Goal: Task Accomplishment & Management: Use online tool/utility

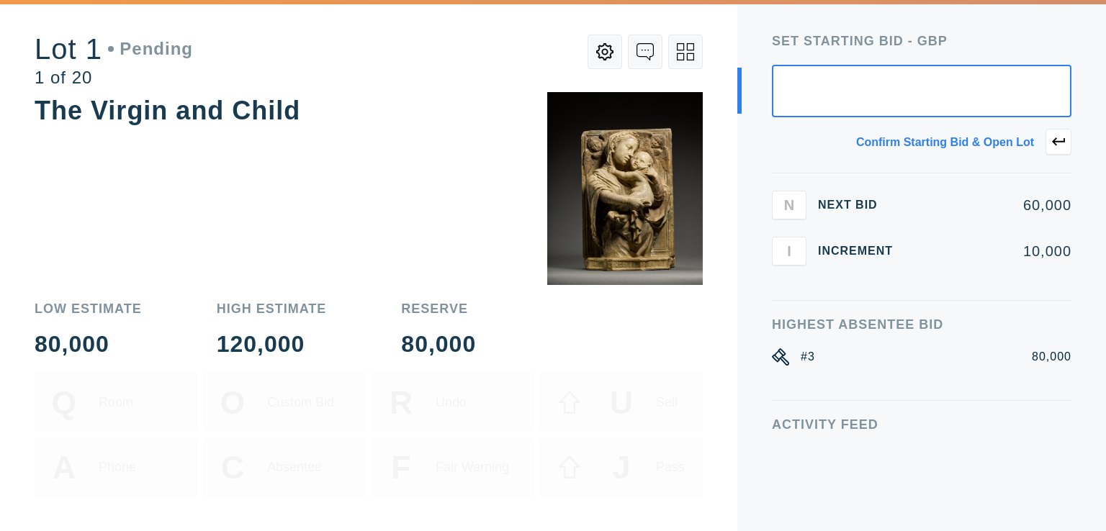
click at [789, 112] on input "text" at bounding box center [921, 91] width 299 height 53
drag, startPoint x: 878, startPoint y: 93, endPoint x: 877, endPoint y: 109, distance: 15.9
click at [877, 108] on input "text" at bounding box center [921, 91] width 299 height 53
drag, startPoint x: 1028, startPoint y: 91, endPoint x: 1072, endPoint y: 95, distance: 44.1
click at [1072, 95] on div "Set Starting bid - GBP Confirm starting bid & open lot N Next Bid 60,000 I Incr…" at bounding box center [921, 265] width 369 height 531
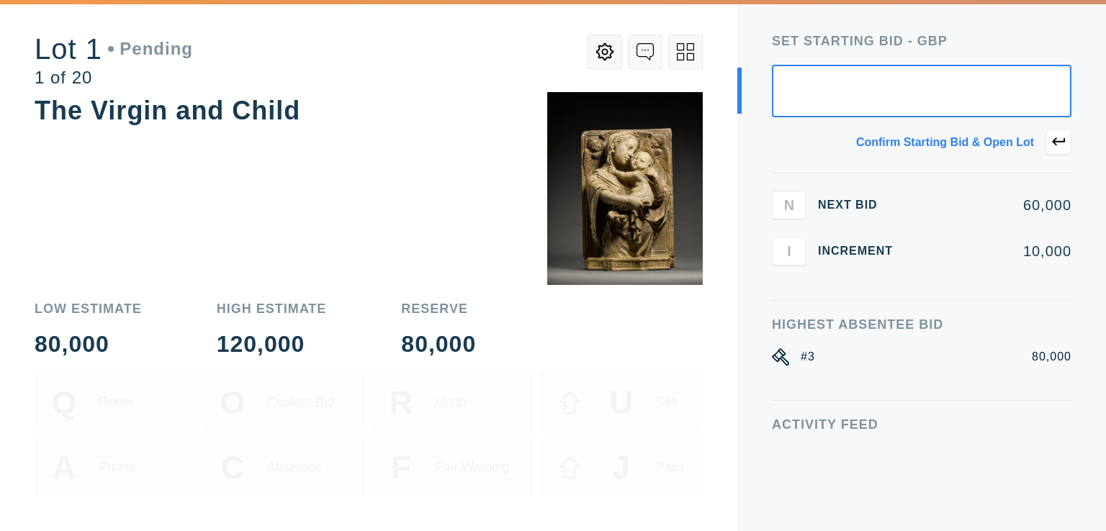
click at [1072, 95] on div "Set Starting bid - GBP Confirm starting bid & open lot N Next Bid 60,000 I Incr…" at bounding box center [921, 265] width 369 height 531
click at [1018, 92] on input "text" at bounding box center [921, 91] width 299 height 53
click at [1036, 82] on input "text" at bounding box center [921, 91] width 299 height 53
type input "80,000"
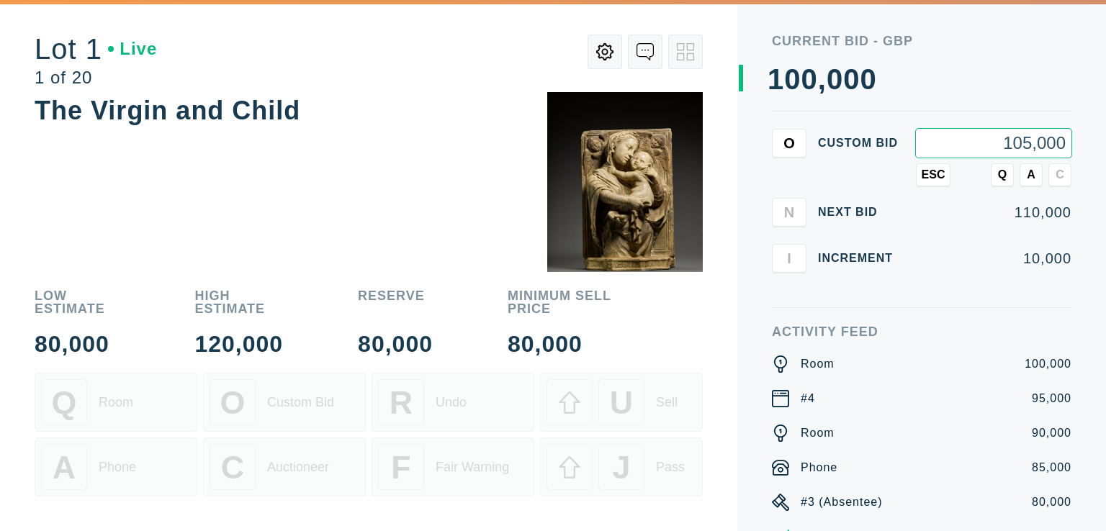
type input "105,000"
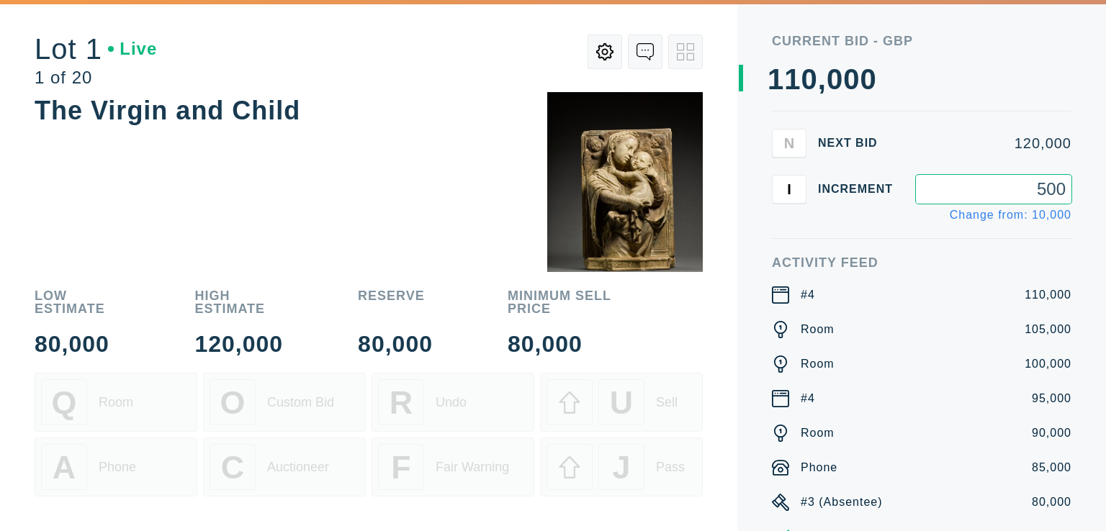
type input "5,000"
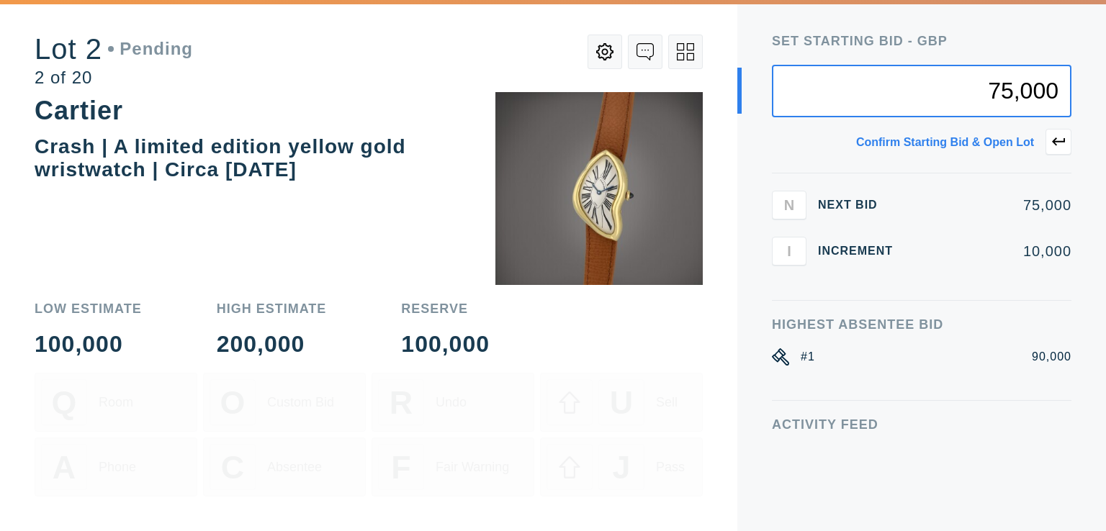
type input "75,000"
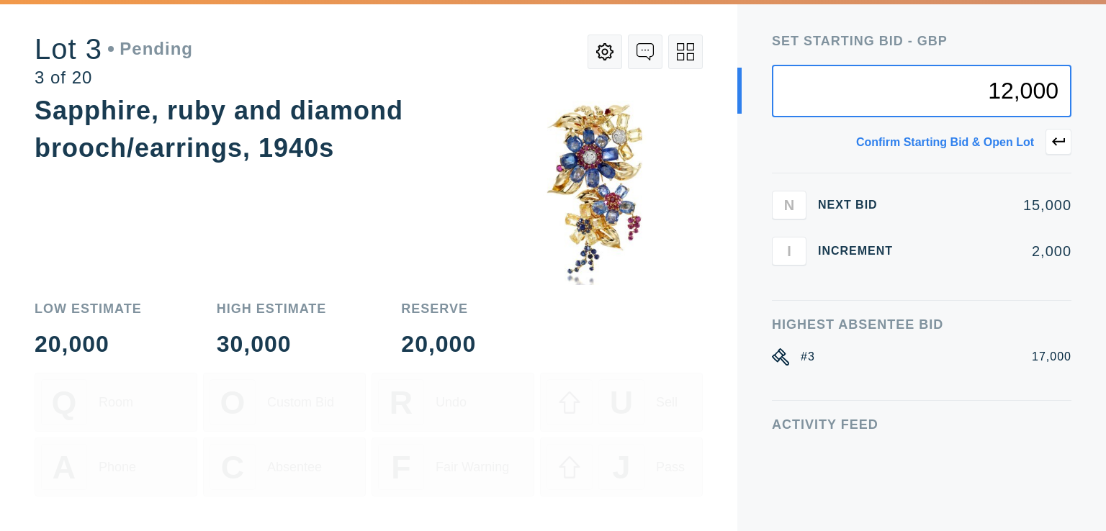
type input "12,000"
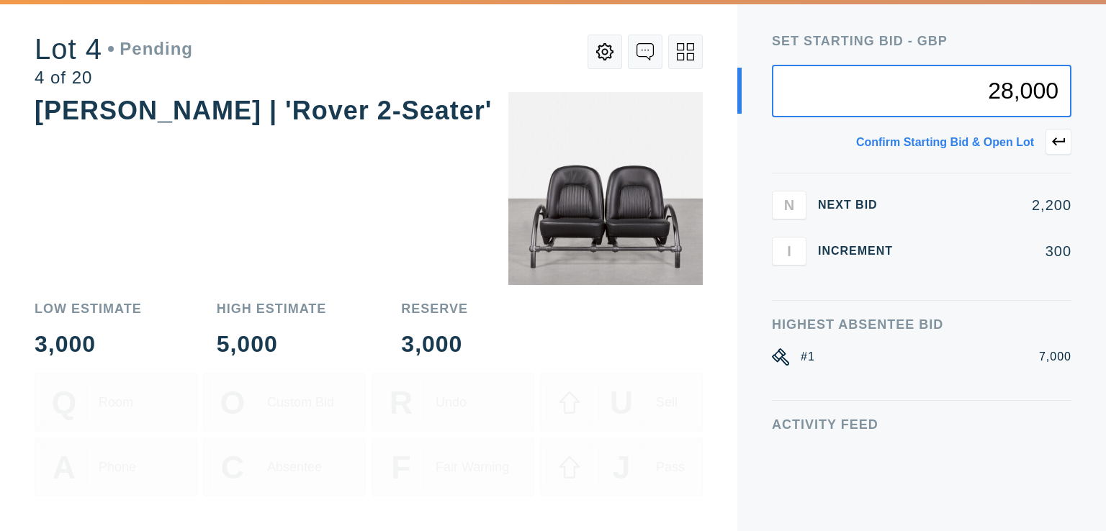
type input "28,000"
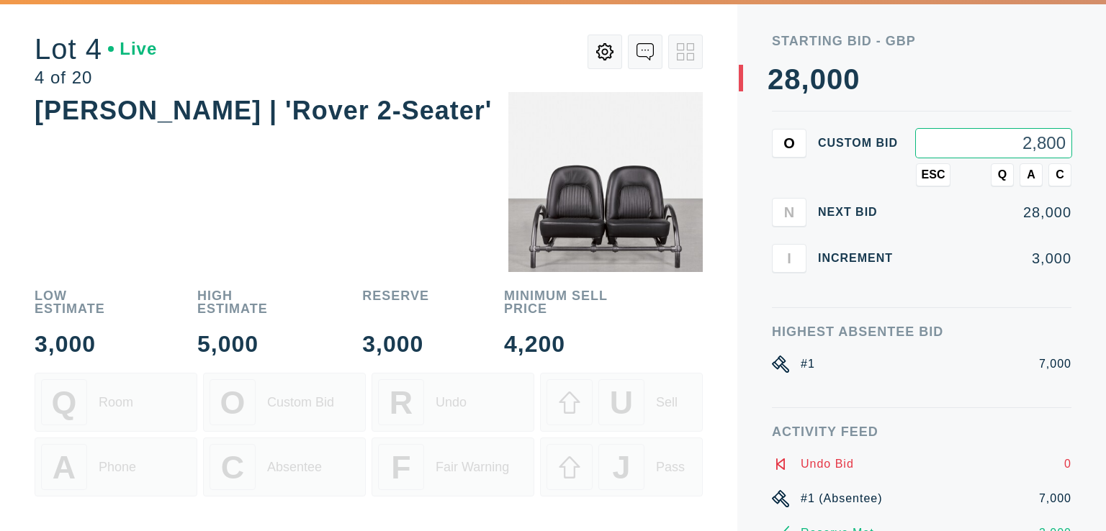
type input "2,800"
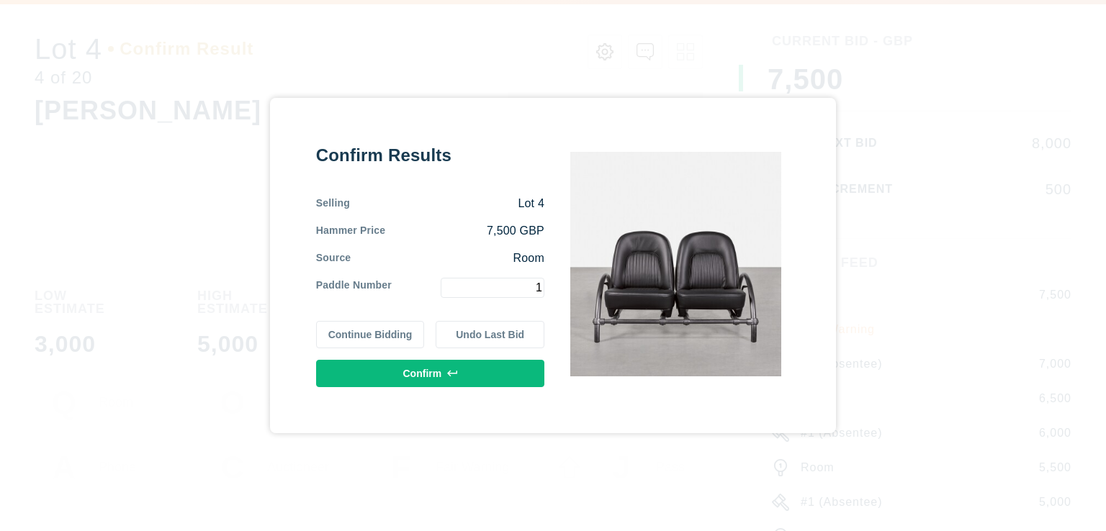
type input "1"
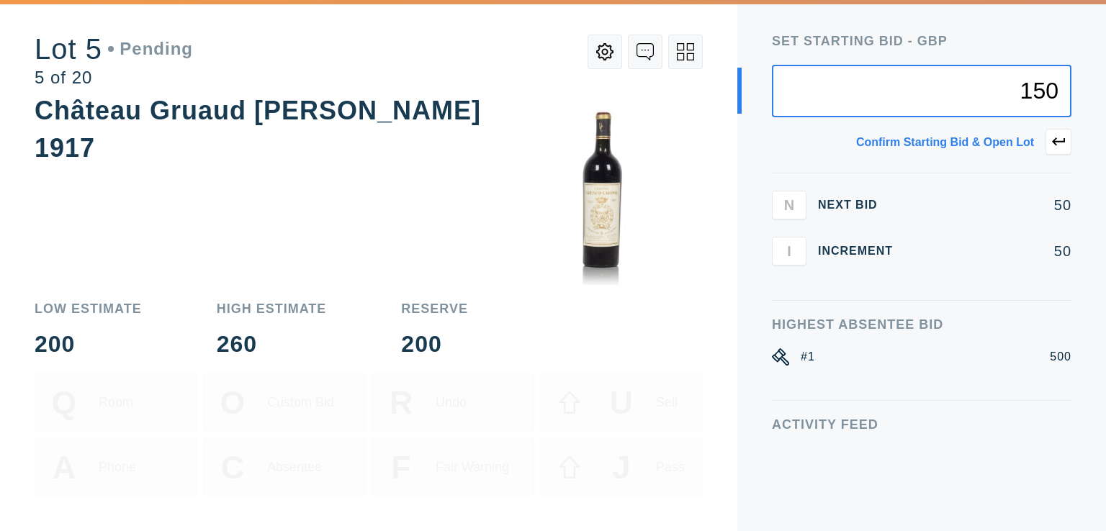
type input "150"
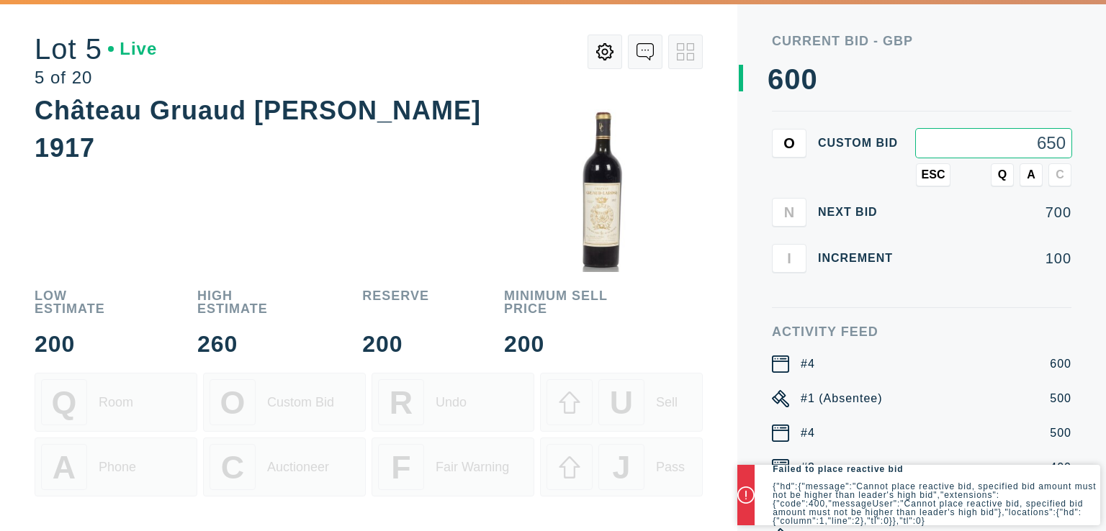
type input "650"
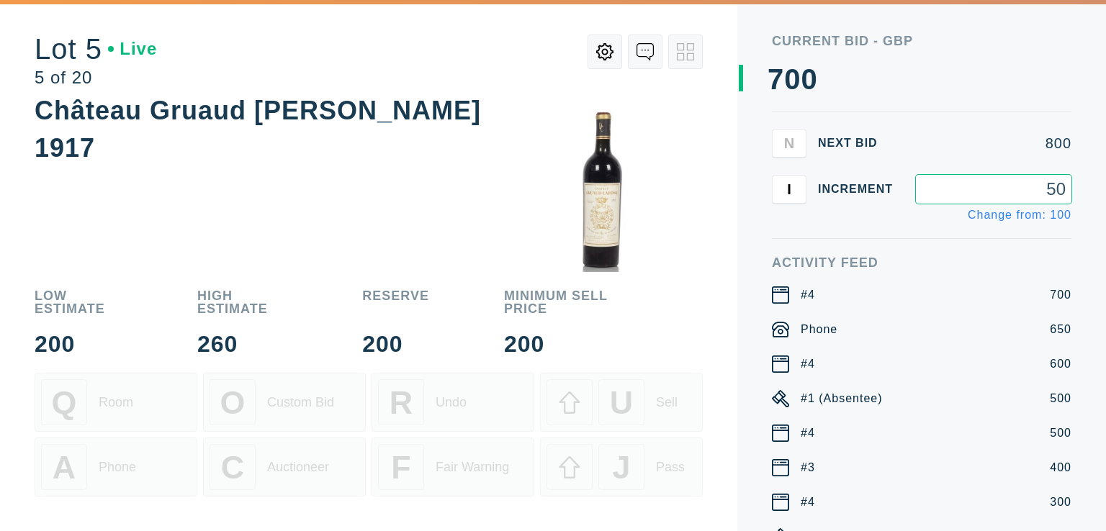
type input "50"
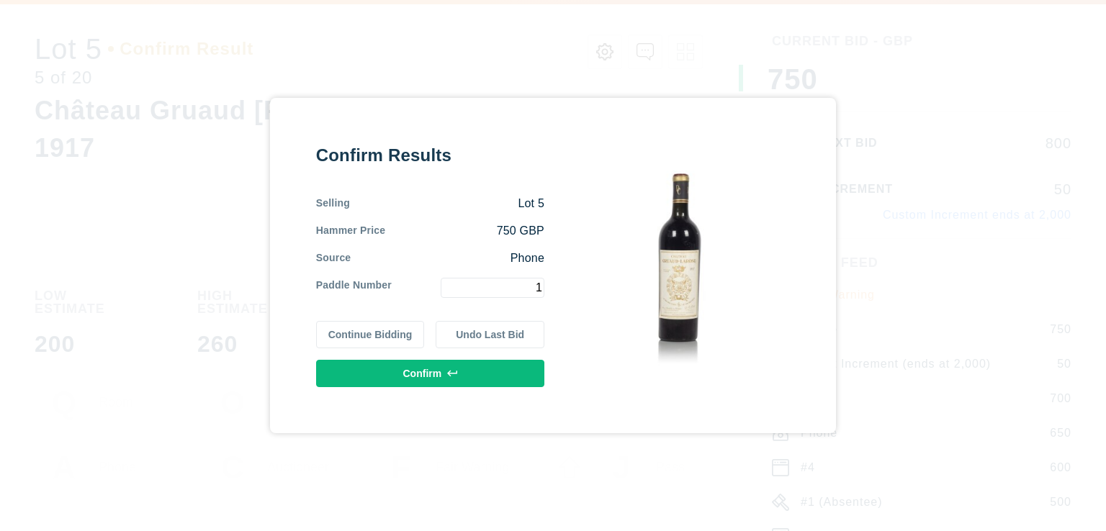
type input "1"
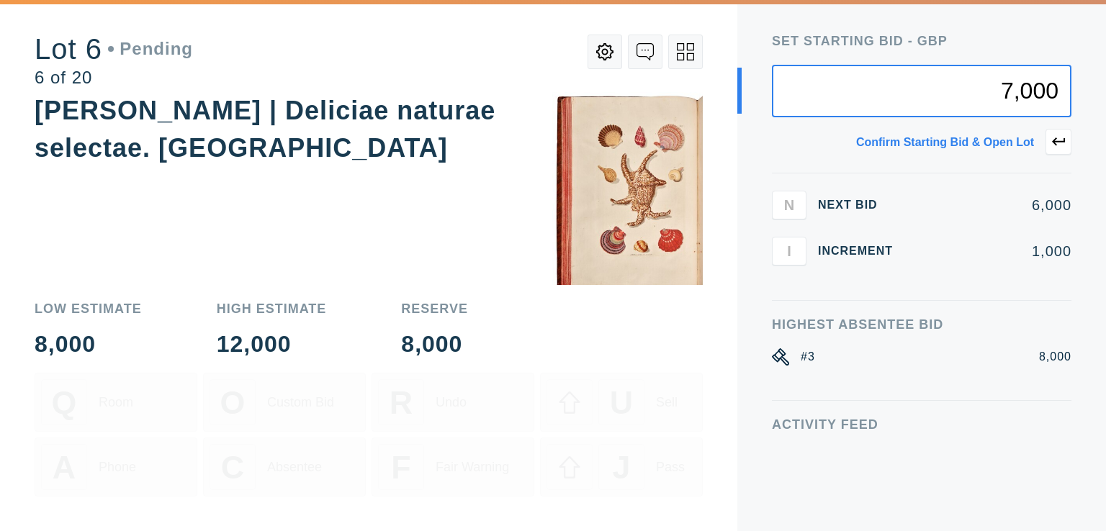
type input "7,000"
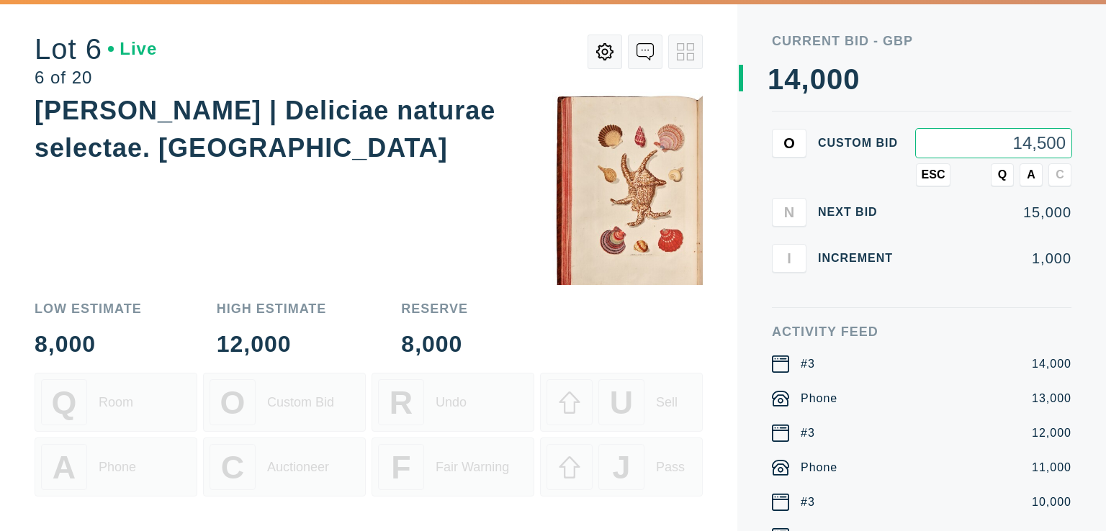
type input "14,500"
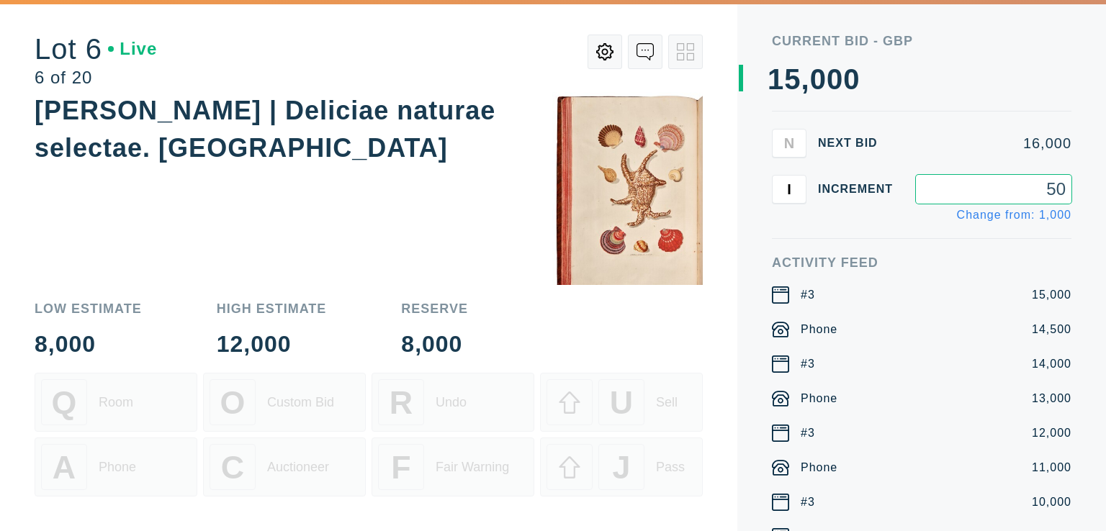
type input "500"
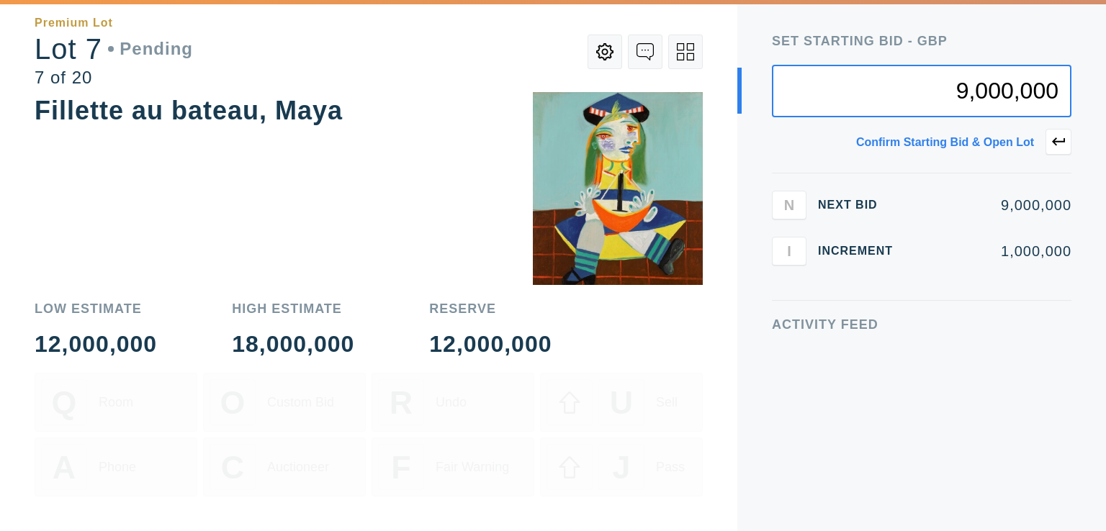
type input "9,000,000"
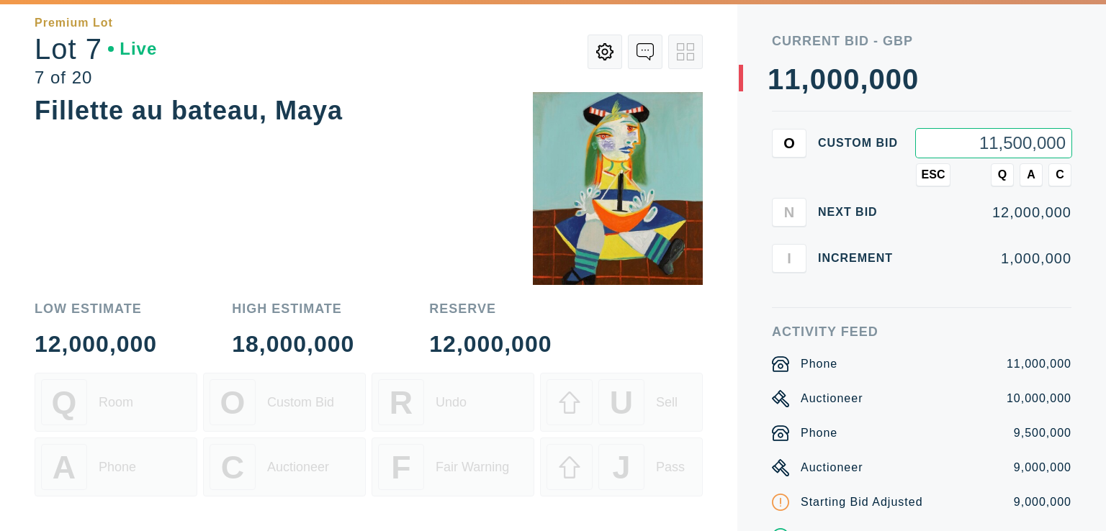
type input "11,500,000"
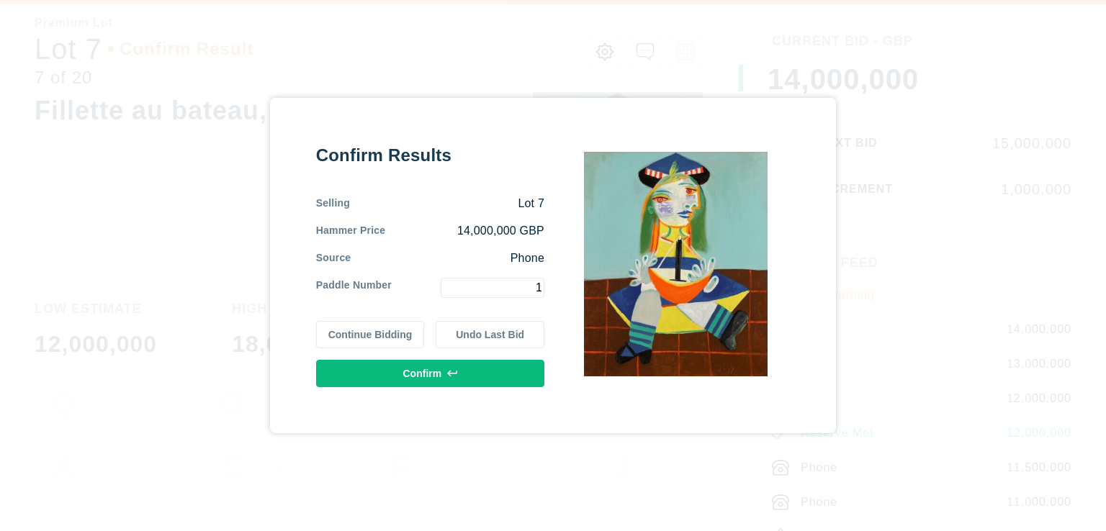
type input "1"
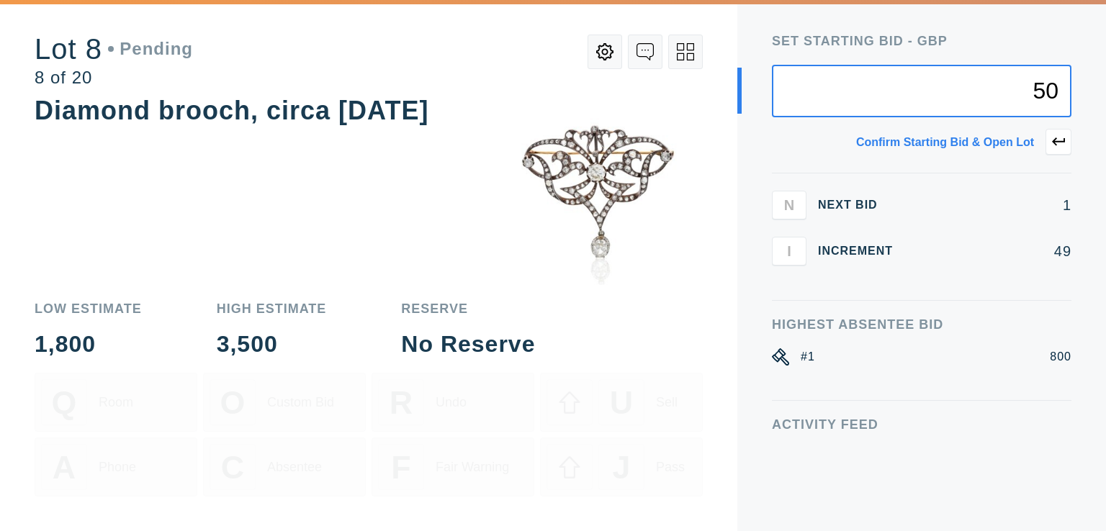
type input "50"
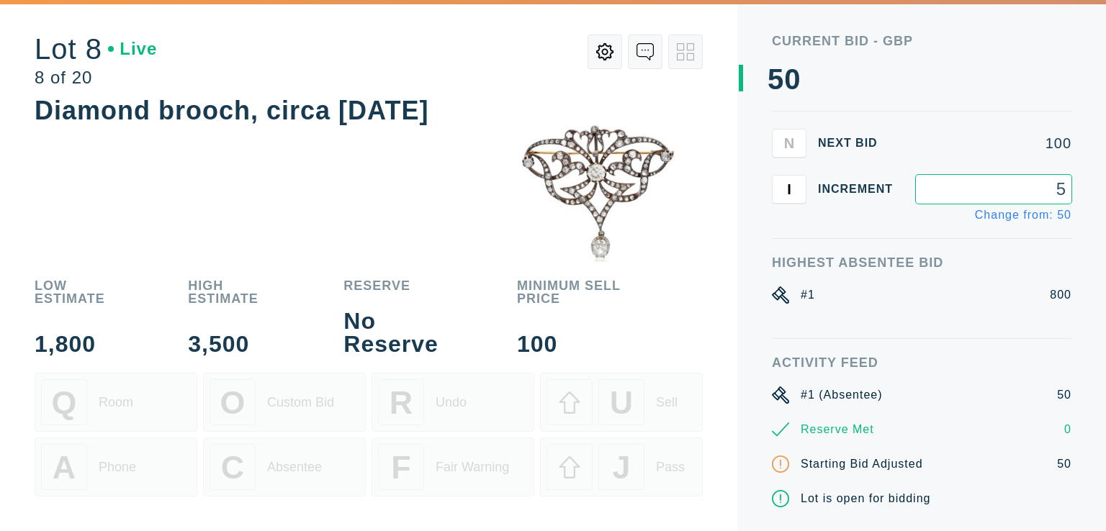
type input "5"
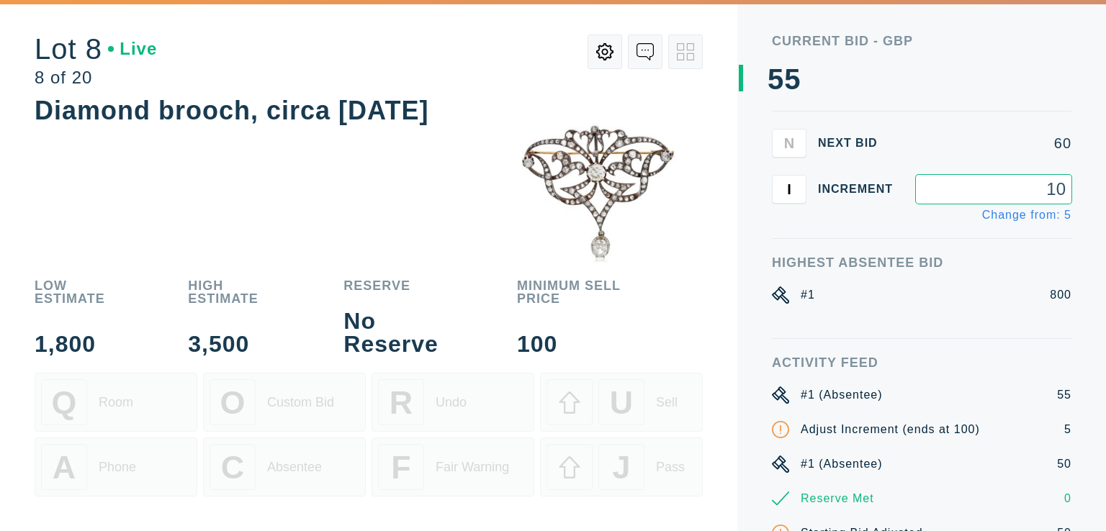
type input "10"
type input "50"
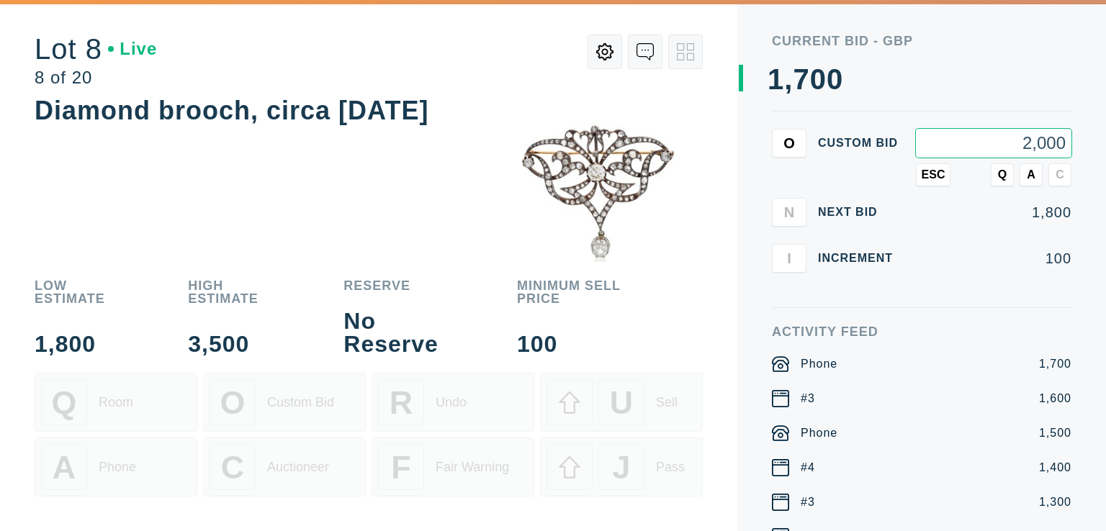
type input "2,000"
type input "3,000"
